Goal: Task Accomplishment & Management: Use online tool/utility

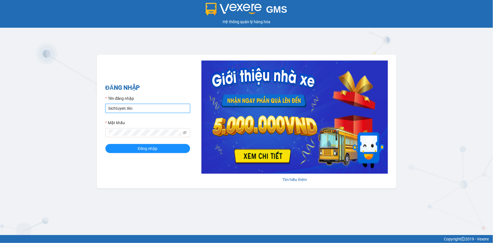
click at [154, 108] on input "bichtuyen.tkn" at bounding box center [147, 108] width 85 height 9
type input "phongphu.tkn"
click at [149, 152] on button "Đăng nhập" at bounding box center [147, 148] width 85 height 9
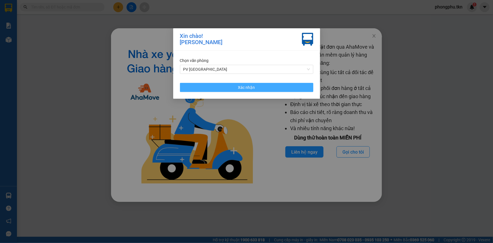
click at [291, 85] on button "Xác nhận" at bounding box center [246, 87] width 133 height 9
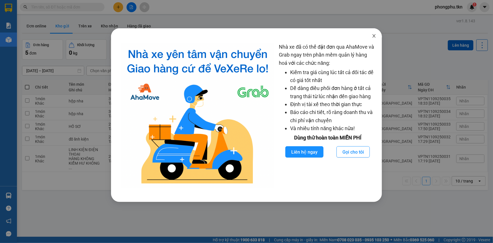
click at [373, 37] on icon "close" at bounding box center [374, 35] width 3 height 3
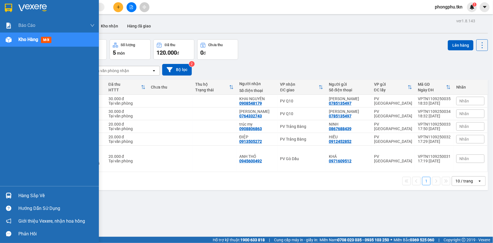
click at [10, 195] on img at bounding box center [9, 195] width 6 height 6
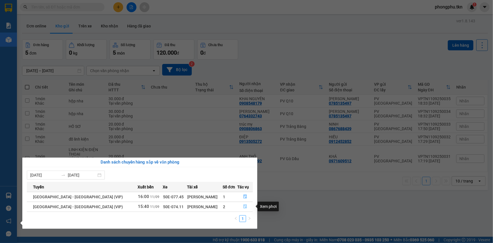
click at [244, 205] on icon "file-done" at bounding box center [245, 206] width 3 height 4
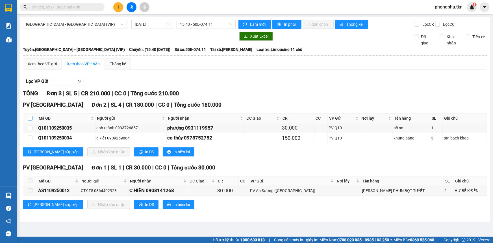
click at [30, 118] on input "checkbox" at bounding box center [30, 118] width 5 height 5
checkbox input "true"
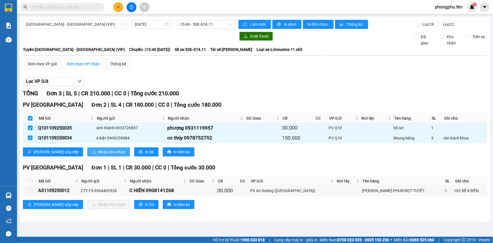
click at [98, 150] on span "Nhập kho nhận" at bounding box center [111, 152] width 27 height 6
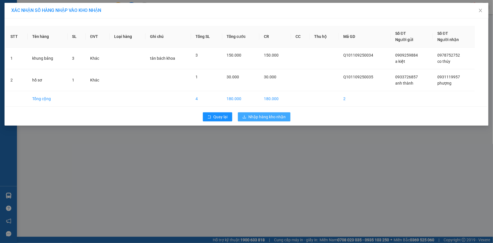
click at [249, 116] on span "Nhập hàng kho nhận" at bounding box center [267, 117] width 37 height 6
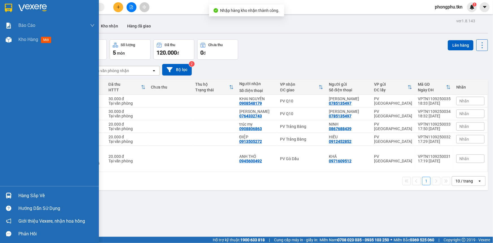
click at [8, 195] on img at bounding box center [9, 195] width 6 height 6
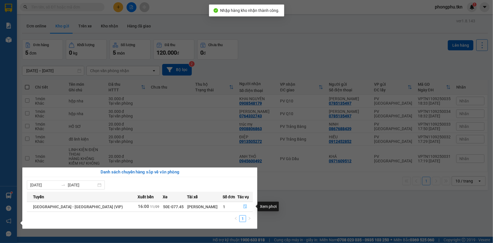
click at [240, 206] on button "button" at bounding box center [245, 206] width 15 height 9
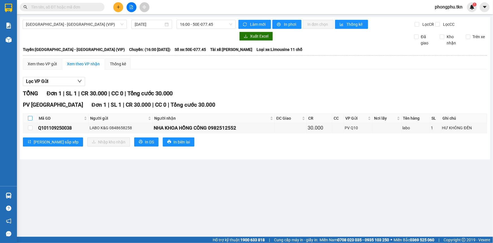
click at [29, 117] on input "checkbox" at bounding box center [30, 118] width 5 height 5
checkbox input "true"
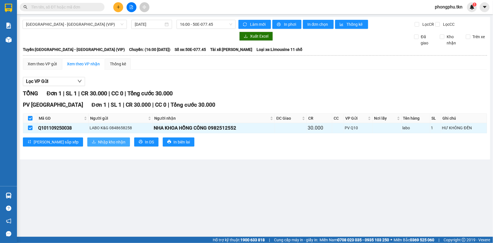
click at [98, 142] on span "Nhập kho nhận" at bounding box center [111, 142] width 27 height 6
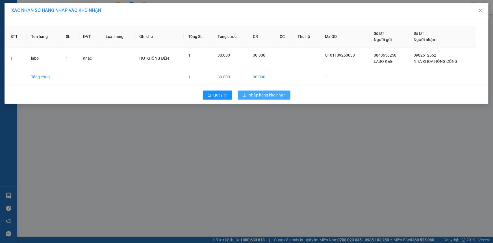
click at [285, 96] on button "Nhập hàng kho nhận" at bounding box center [264, 94] width 53 height 9
